Goal: Obtain resource: Obtain resource

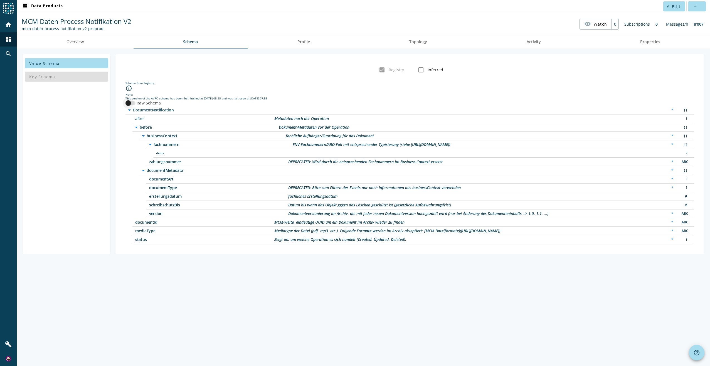
click at [133, 103] on div "button" at bounding box center [128, 102] width 11 height 11
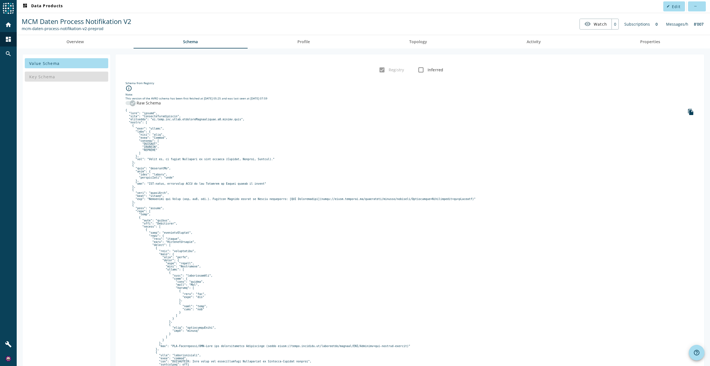
click at [130, 102] on div "button" at bounding box center [133, 103] width 6 height 6
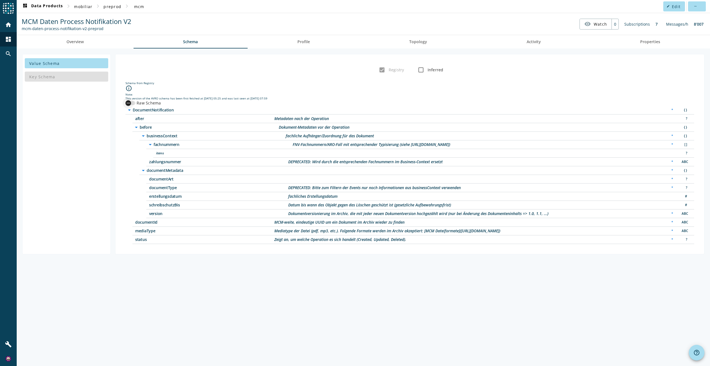
click at [134, 103] on div "button" at bounding box center [130, 103] width 10 height 4
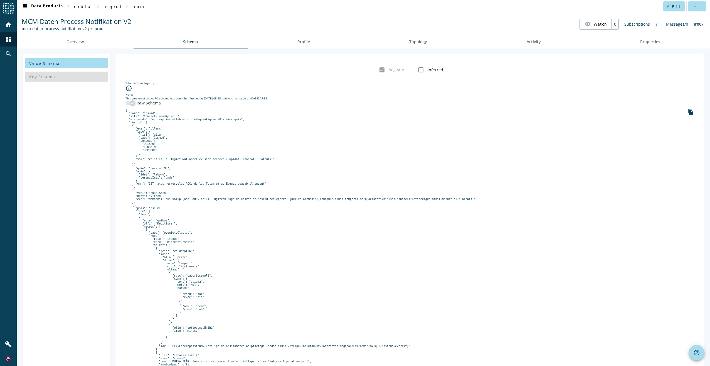
click at [75, 144] on div "Value Schema Key Schema" at bounding box center [66, 323] width 88 height 539
click at [67, 137] on div "Value Schema Key Schema" at bounding box center [66, 323] width 88 height 539
click at [66, 137] on div "Value Schema Key Schema" at bounding box center [66, 323] width 88 height 539
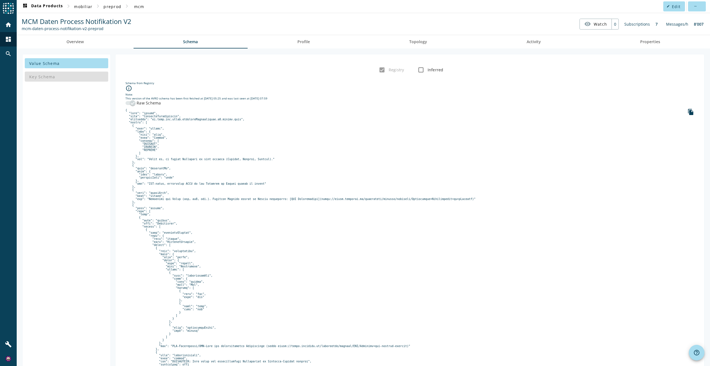
click at [55, 221] on div "Value Schema Key Schema" at bounding box center [66, 323] width 88 height 539
click at [52, 210] on div "Value Schema Key Schema" at bounding box center [66, 323] width 88 height 539
click at [51, 202] on div "Value Schema Key Schema" at bounding box center [66, 323] width 88 height 539
click at [71, 232] on div "Value Schema Key Schema" at bounding box center [66, 323] width 88 height 539
click at [77, 233] on div "Value Schema Key Schema" at bounding box center [66, 323] width 88 height 539
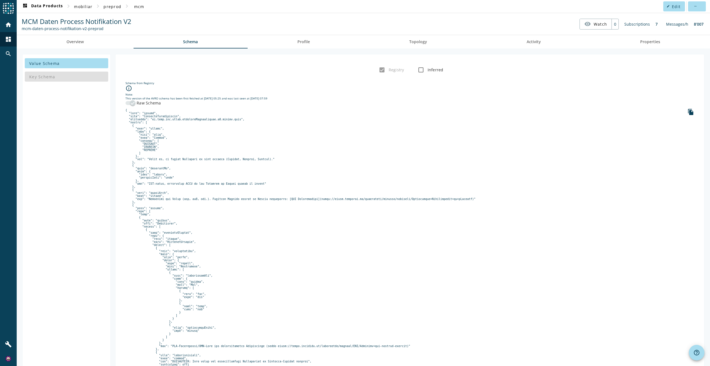
click at [166, 117] on pre at bounding box center [409, 344] width 569 height 471
copy pre "DocumentNotification"
click at [87, 220] on div "Value Schema Key Schema" at bounding box center [66, 323] width 88 height 539
click at [270, 125] on pre at bounding box center [409, 344] width 569 height 471
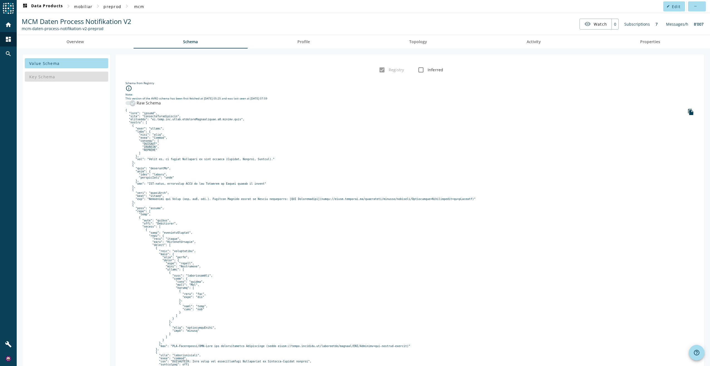
click at [212, 151] on pre at bounding box center [409, 344] width 569 height 471
click at [155, 116] on pre at bounding box center [409, 344] width 569 height 471
copy pre "DocumentNotification"
click at [410, 258] on pre at bounding box center [409, 344] width 569 height 471
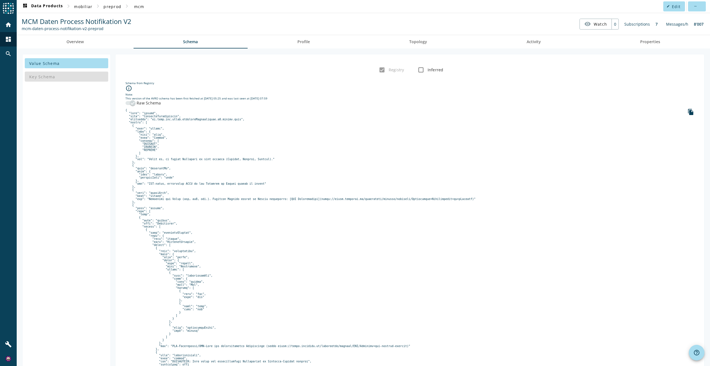
click at [388, 237] on pre at bounding box center [409, 344] width 569 height 471
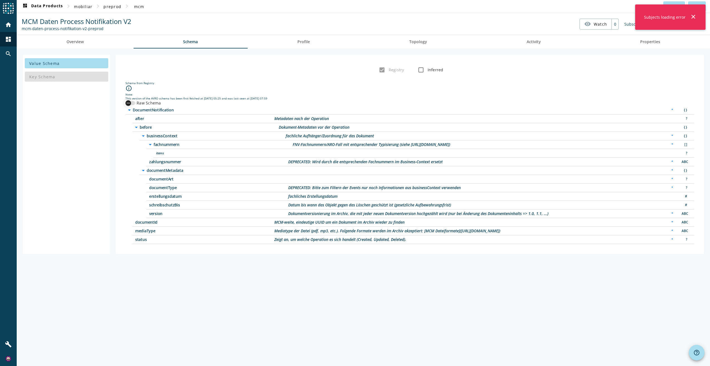
click at [132, 103] on div "button" at bounding box center [128, 102] width 11 height 11
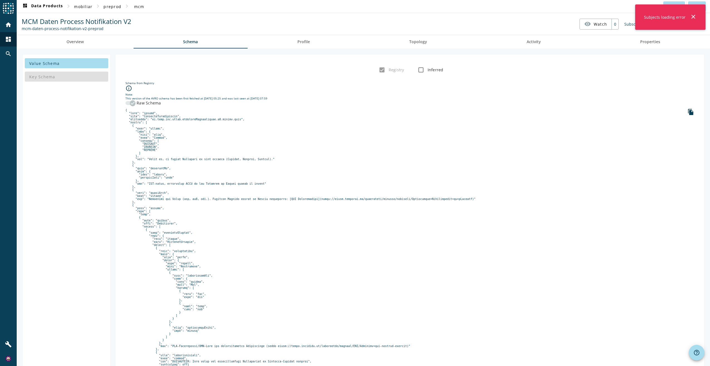
scroll to position [111, 0]
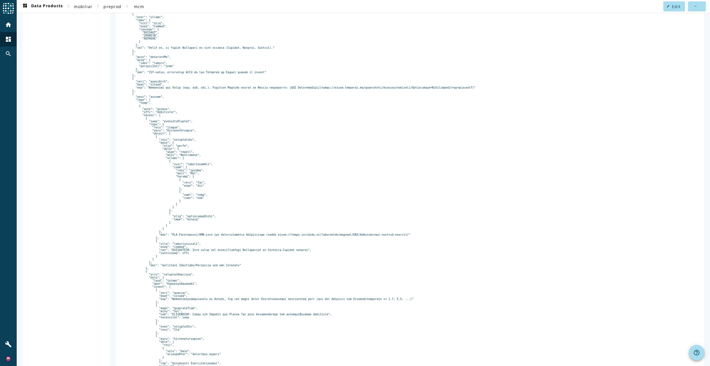
click at [340, 225] on pre at bounding box center [409, 232] width 569 height 471
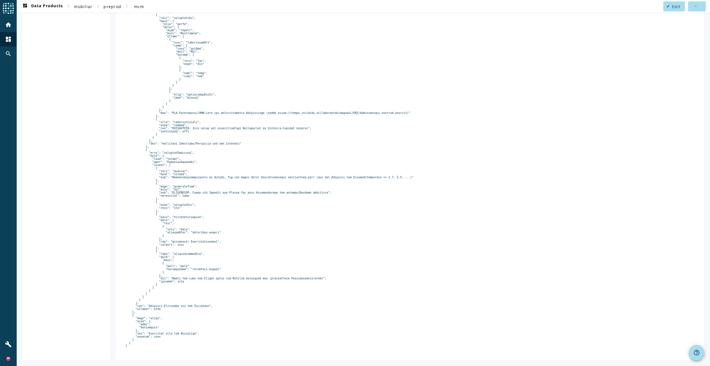
click at [334, 163] on pre at bounding box center [409, 111] width 569 height 471
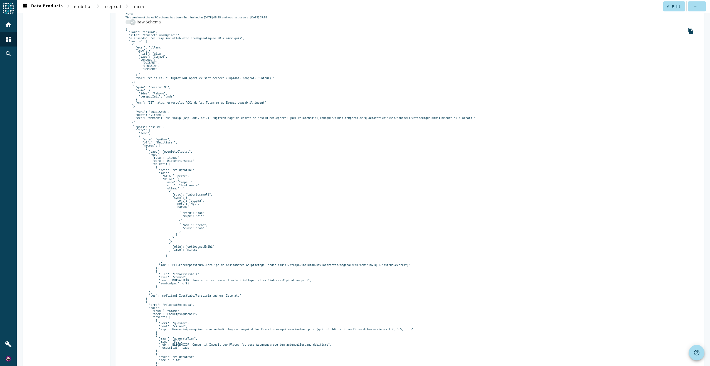
scroll to position [0, 0]
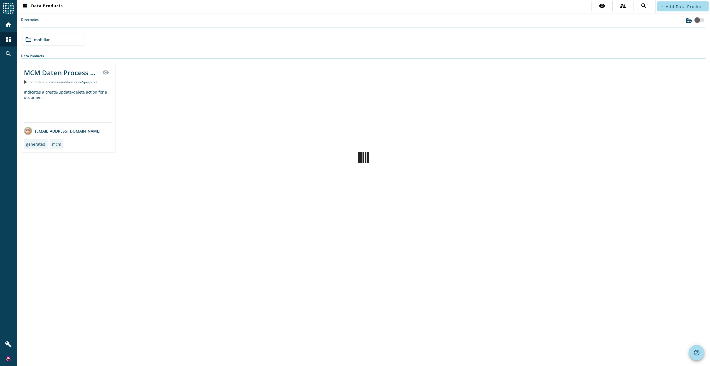
click at [55, 239] on div "dashboard Data Products visibility supervisor_account search add Add Data Produ…" at bounding box center [363, 183] width 693 height 366
click at [67, 72] on div "MCM Daten Process Notifikation V2" at bounding box center [61, 72] width 75 height 9
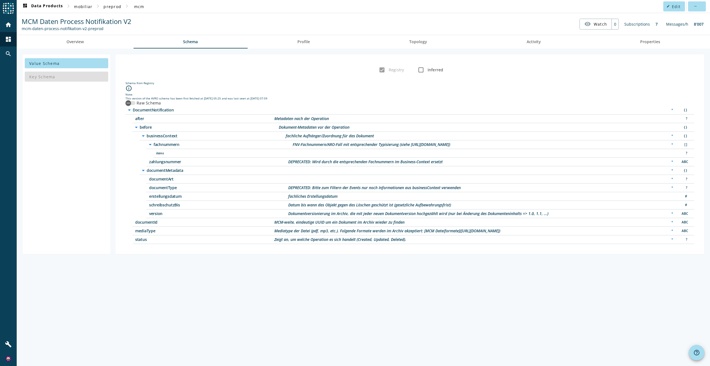
drag, startPoint x: 40, startPoint y: 179, endPoint x: 78, endPoint y: 161, distance: 41.7
click at [43, 177] on div "Value Schema Key Schema" at bounding box center [66, 154] width 88 height 200
click at [129, 102] on icon "button" at bounding box center [128, 102] width 5 height 5
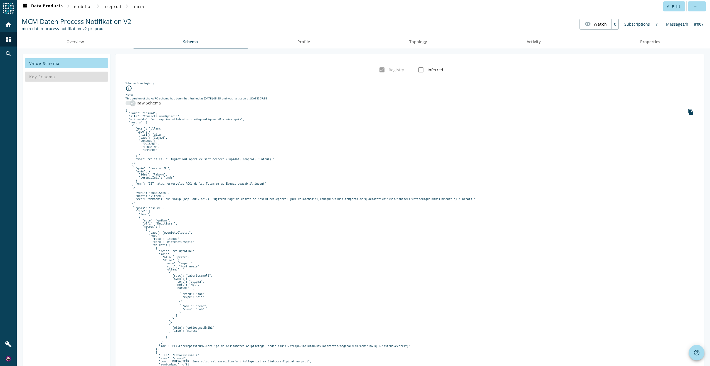
click at [310, 175] on pre at bounding box center [409, 344] width 569 height 471
